Goal: Task Accomplishment & Management: Use online tool/utility

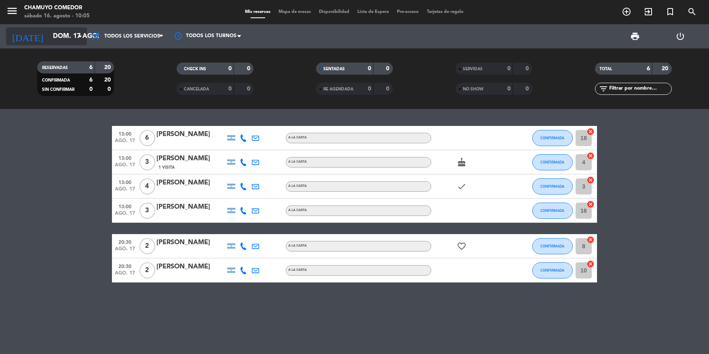
click at [71, 43] on input "dom. 17 ago." at bounding box center [91, 37] width 85 height 16
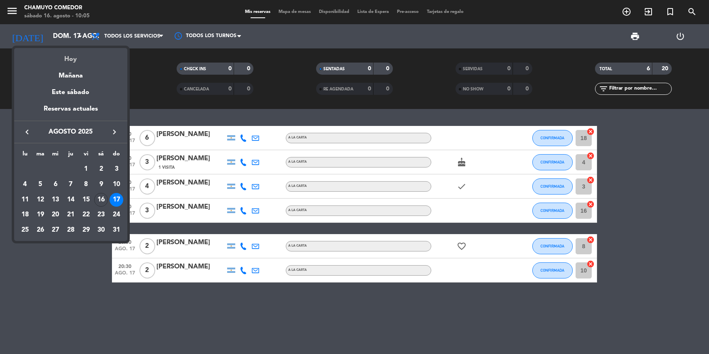
click at [71, 58] on div "Hoy" at bounding box center [70, 56] width 113 height 17
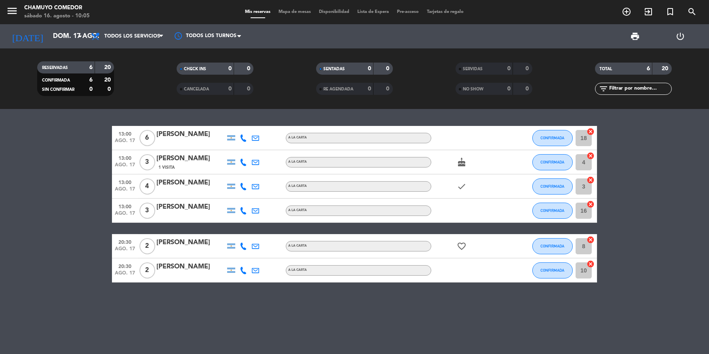
type input "sáb. 16 ago."
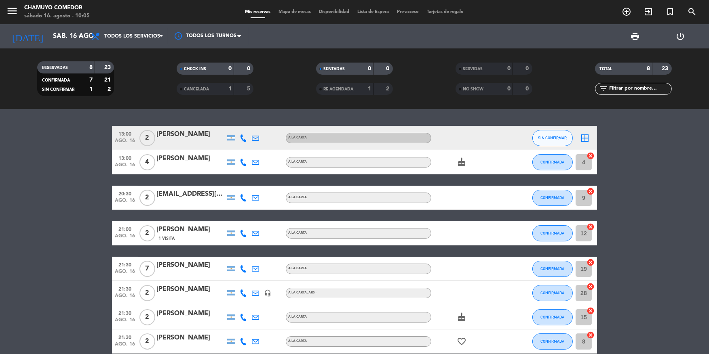
click at [116, 40] on span "Todos los servicios" at bounding box center [127, 36] width 81 height 18
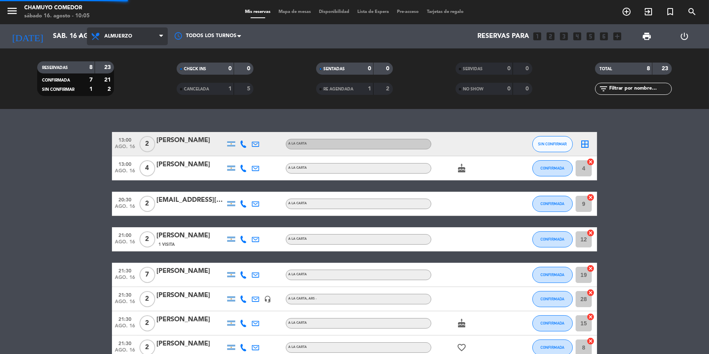
click at [123, 69] on div "menu Chamuyo Comedor [DATE] 16. agosto - 10:05 Mis reservas Mapa de mesas Dispo…" at bounding box center [354, 54] width 709 height 109
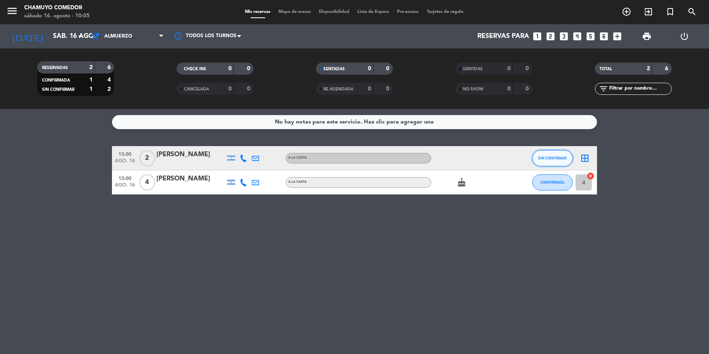
click at [560, 163] on button "SIN CONFIRMAR" at bounding box center [552, 158] width 40 height 16
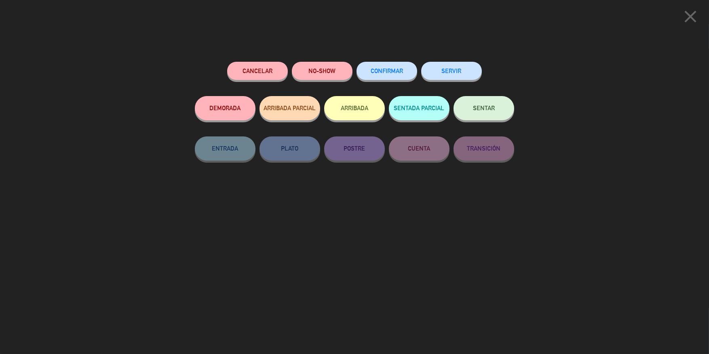
click at [384, 76] on button "CONFIRMAR" at bounding box center [387, 71] width 61 height 18
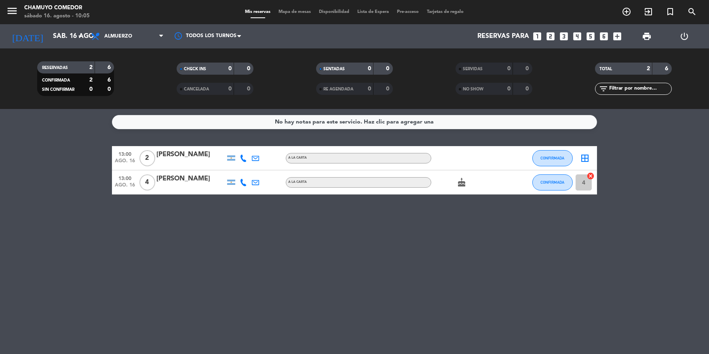
click at [583, 157] on icon "border_all" at bounding box center [585, 159] width 10 height 10
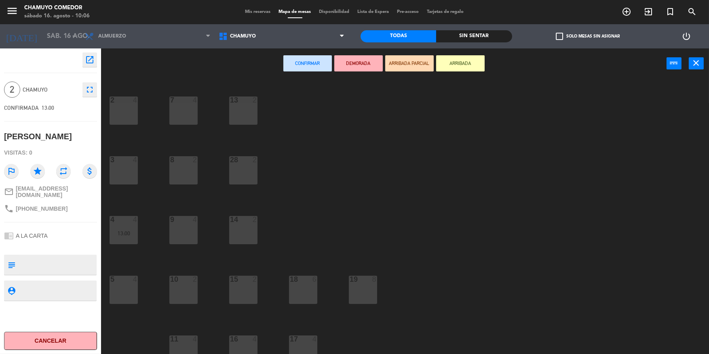
scroll to position [66, 0]
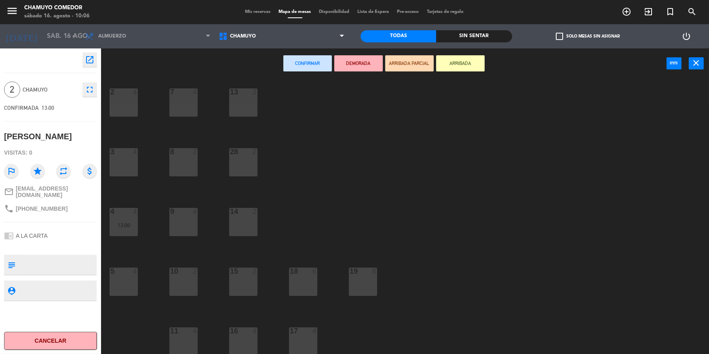
click at [110, 164] on div "3 4" at bounding box center [124, 162] width 28 height 28
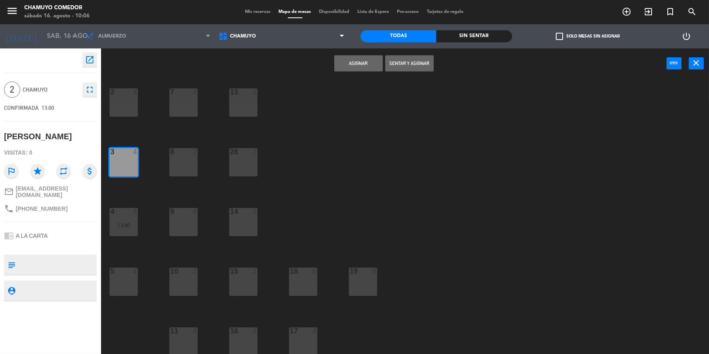
drag, startPoint x: 349, startPoint y: 53, endPoint x: 347, endPoint y: 59, distance: 6.7
click at [348, 55] on div "Asignar Sentar y Asignar power_input close" at bounding box center [383, 64] width 565 height 31
click at [347, 59] on button "Asignar" at bounding box center [358, 63] width 49 height 16
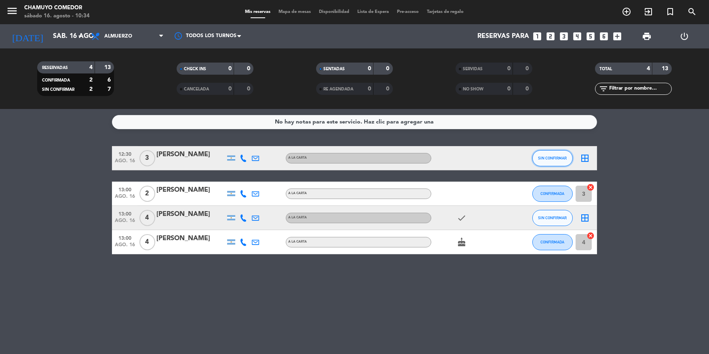
click at [553, 156] on span "SIN CONFIRMAR" at bounding box center [552, 158] width 29 height 4
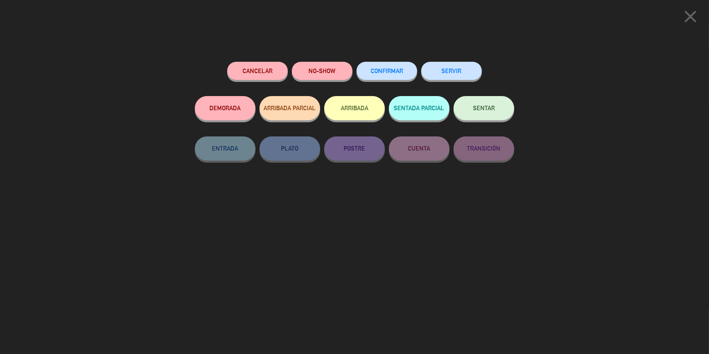
click at [381, 72] on span "CONFIRMAR" at bounding box center [387, 71] width 32 height 7
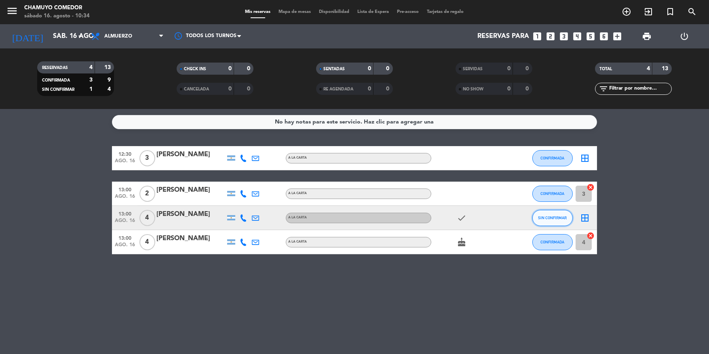
click at [564, 222] on button "SIN CONFIRMAR" at bounding box center [552, 218] width 40 height 16
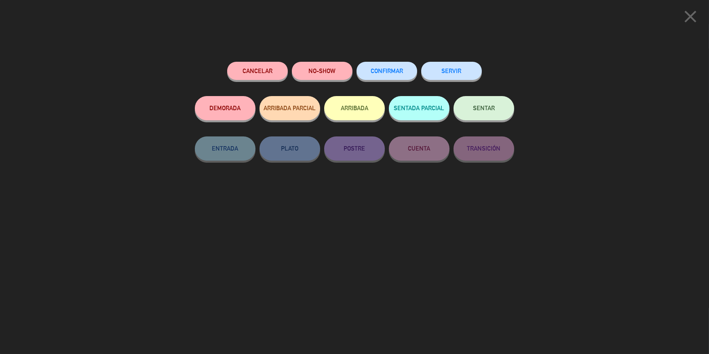
click at [389, 75] on button "CONFIRMAR" at bounding box center [387, 71] width 61 height 18
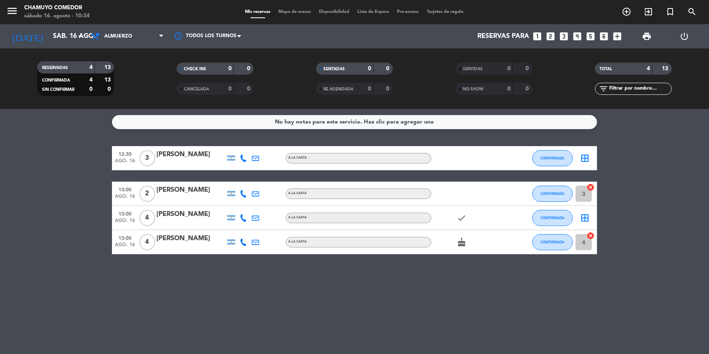
click at [585, 157] on icon "border_all" at bounding box center [585, 159] width 10 height 10
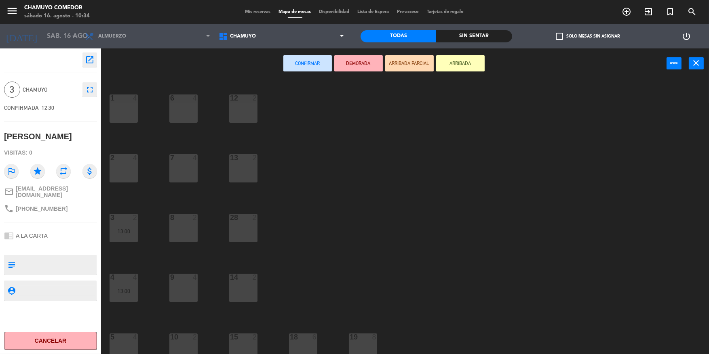
click at [122, 171] on div "2 4" at bounding box center [124, 168] width 28 height 28
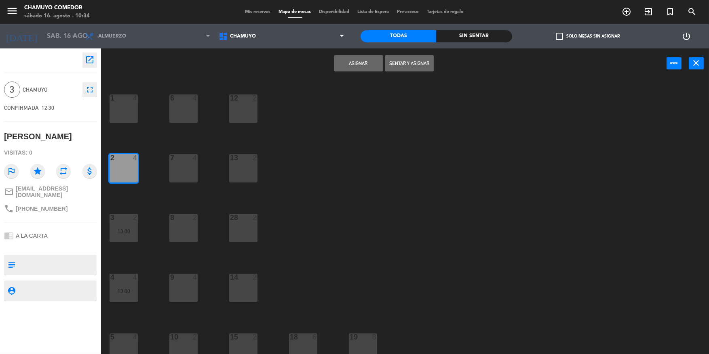
click at [374, 70] on button "Asignar" at bounding box center [358, 63] width 49 height 16
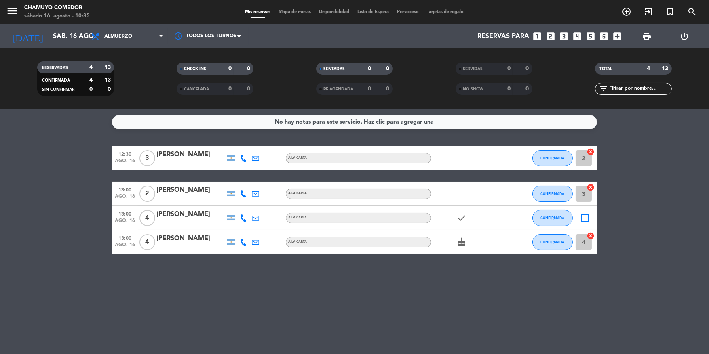
click at [585, 217] on icon "border_all" at bounding box center [585, 218] width 10 height 10
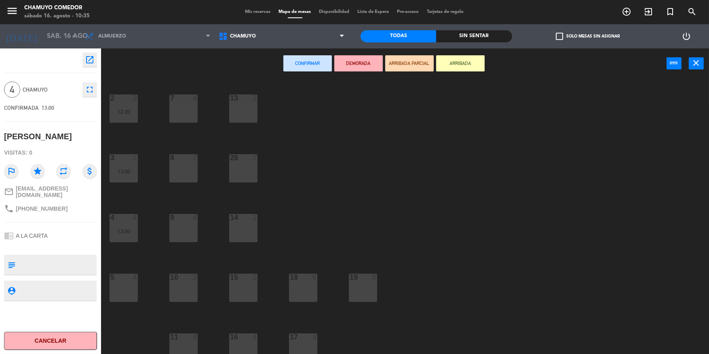
scroll to position [66, 0]
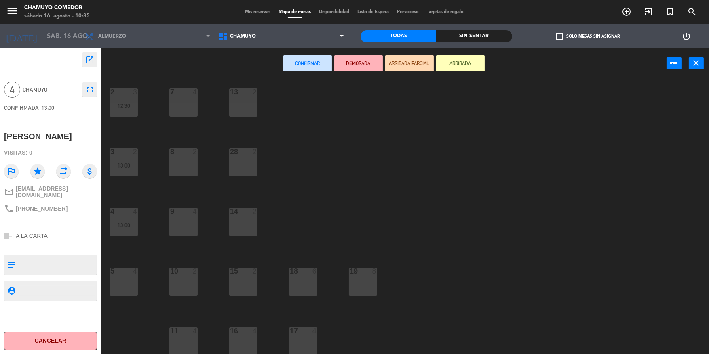
click at [192, 340] on div "11 4" at bounding box center [183, 342] width 28 height 28
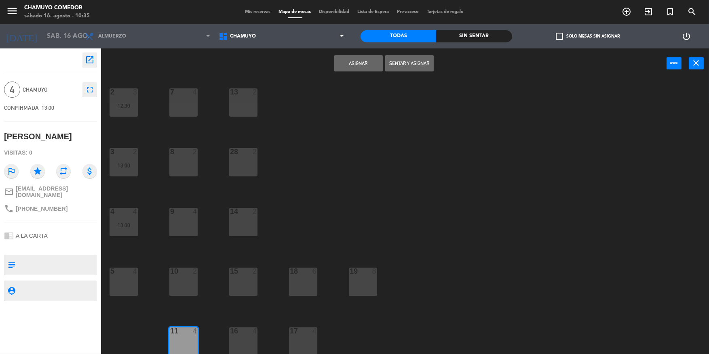
click at [371, 66] on button "Asignar" at bounding box center [358, 63] width 49 height 16
